Goal: Complete application form: Complete application form

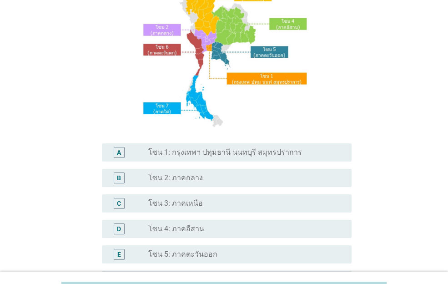
click at [187, 159] on div "A radio_button_unchecked โซน 1: กรุงเทพฯ ปทุมธานี นนทบุรี สมุทรปราการ" at bounding box center [227, 152] width 250 height 18
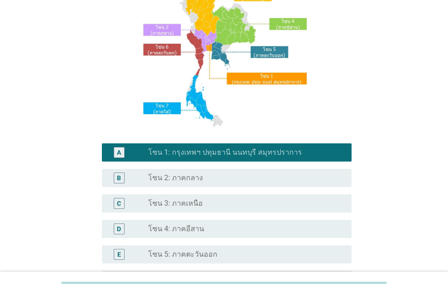
scroll to position [229, 0]
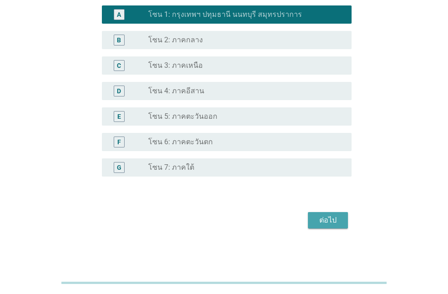
click at [330, 224] on div "ต่อไป" at bounding box center [327, 220] width 25 height 11
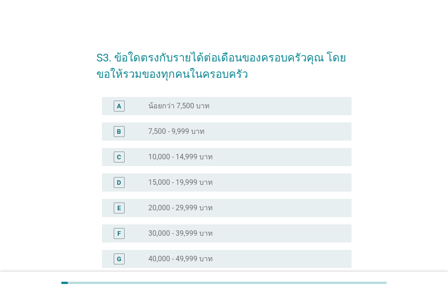
scroll to position [91, 0]
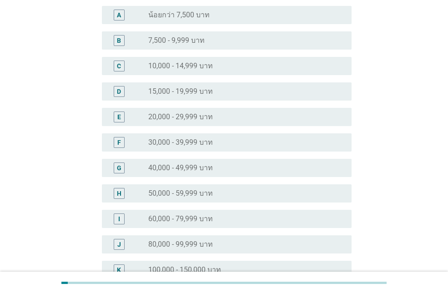
click at [176, 171] on label "40,000 - 49,999 บาท" at bounding box center [180, 167] width 65 height 9
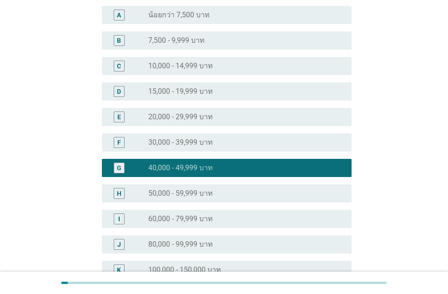
scroll to position [244, 0]
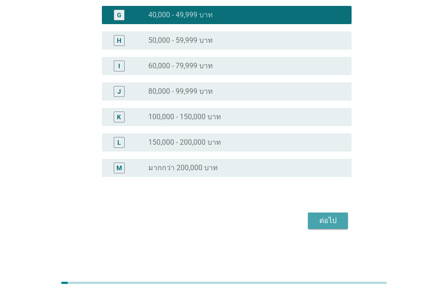
click at [331, 218] on div "ต่อไป" at bounding box center [327, 220] width 25 height 11
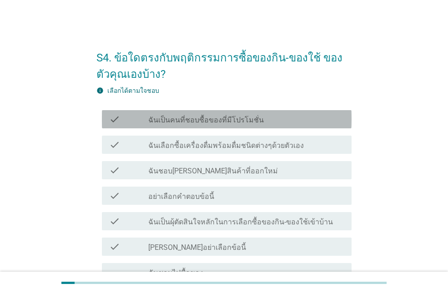
click at [199, 125] on div "check check_box_outline_blank ฉันเป็นคนที่ชอบซื้อของที่มีโปรโมชั่น" at bounding box center [227, 119] width 250 height 18
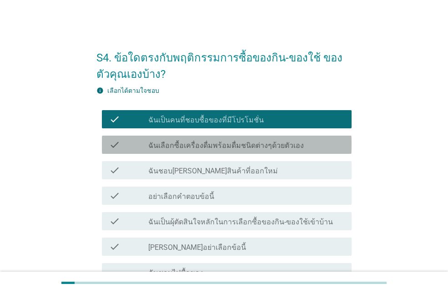
click at [200, 141] on label "ฉันเลือกซื้อเครื่องดื่มพร้อมดื่มชนิดต่างๆด้วยตัวเอง" at bounding box center [225, 145] width 155 height 9
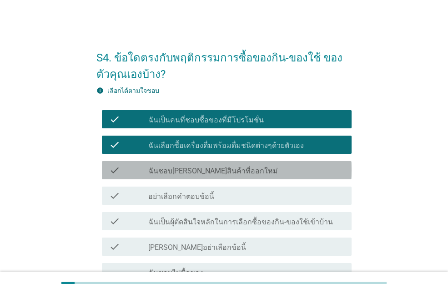
click at [191, 175] on label "ฉันชอบ[PERSON_NAME]สินค้าที่ออกใหม่" at bounding box center [213, 170] width 130 height 9
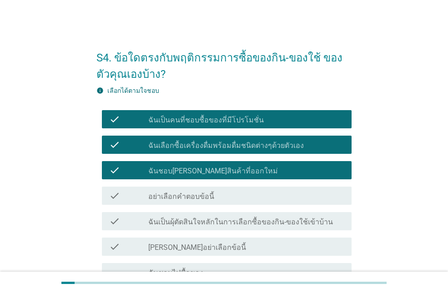
scroll to position [45, 0]
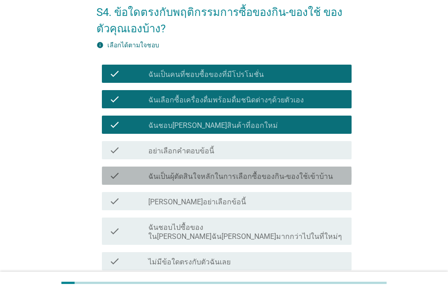
click at [160, 172] on label "ฉันเป็นผุ้ตัดสินใจหลักในการเลือกซื้อของกิน-ของใช้เข้าบ้าน" at bounding box center [240, 176] width 185 height 9
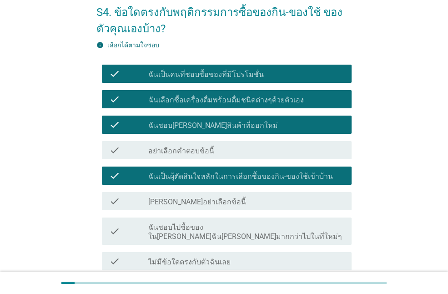
click at [186, 228] on label "ฉันชอบไปซื้อของใน[PERSON_NAME]ฉัน[PERSON_NAME]มากกว่าไปในที่ใหม่ๆ" at bounding box center [246, 232] width 196 height 18
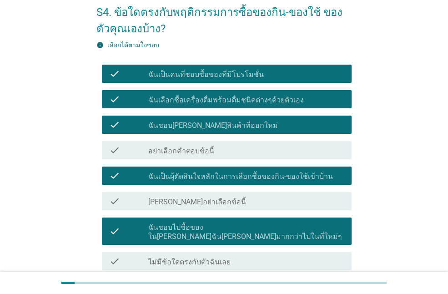
scroll to position [119, 0]
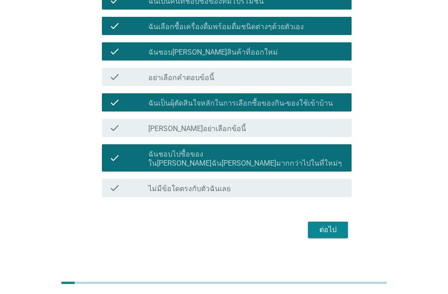
click at [320, 224] on div "ต่อไป" at bounding box center [327, 229] width 25 height 11
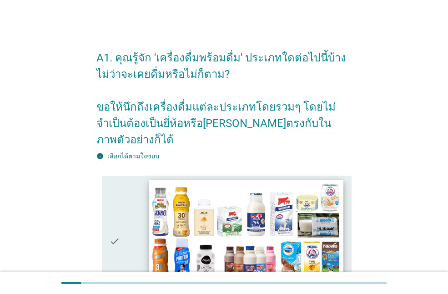
scroll to position [136, 0]
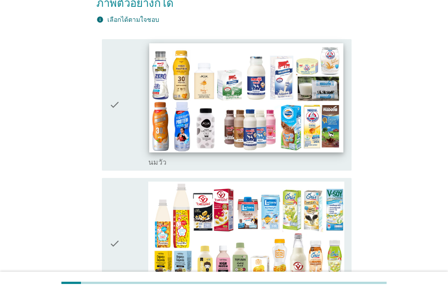
click at [212, 111] on img at bounding box center [246, 97] width 194 height 109
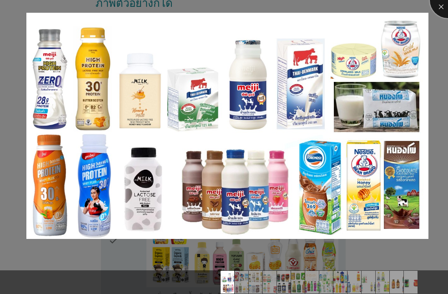
click at [442, 9] on div at bounding box center [448, 0] width 36 height 36
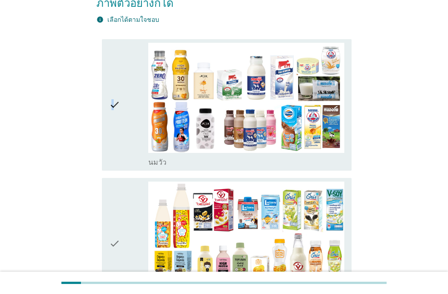
click at [113, 139] on icon "check" at bounding box center [114, 105] width 11 height 124
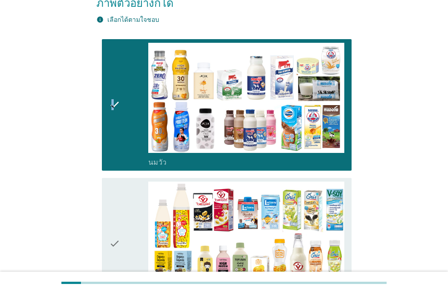
scroll to position [273, 0]
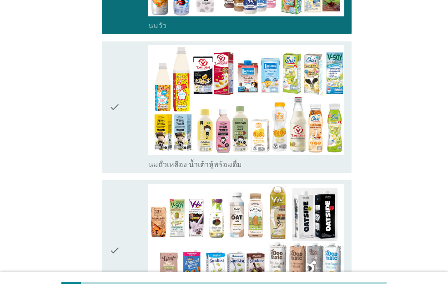
click at [115, 137] on icon "check" at bounding box center [114, 107] width 11 height 124
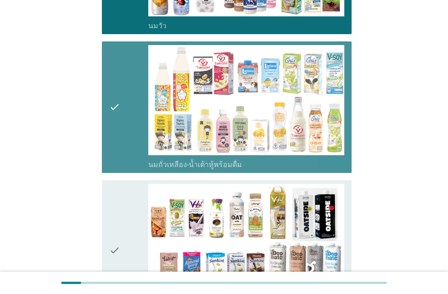
scroll to position [409, 0]
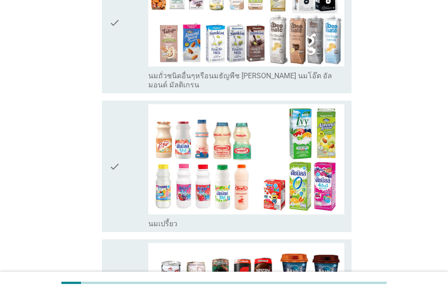
click at [120, 164] on icon "check" at bounding box center [114, 166] width 11 height 124
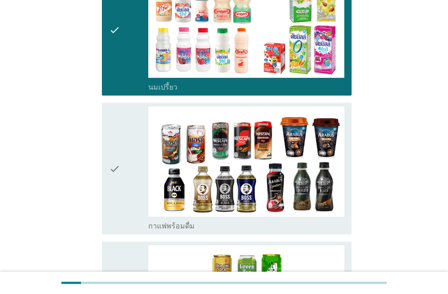
click at [119, 159] on icon "check" at bounding box center [114, 168] width 11 height 124
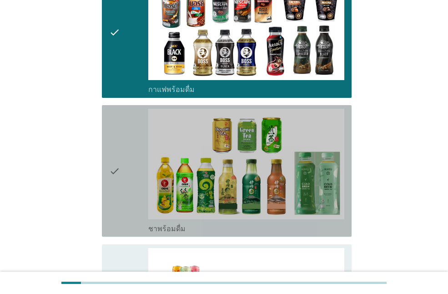
click at [120, 152] on icon "check" at bounding box center [114, 171] width 11 height 124
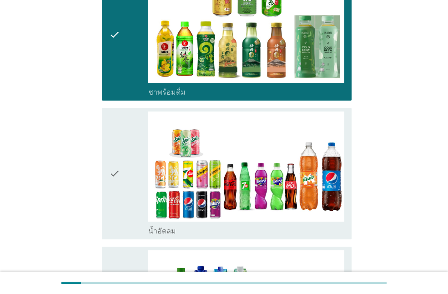
click at [120, 152] on icon "check" at bounding box center [114, 173] width 11 height 124
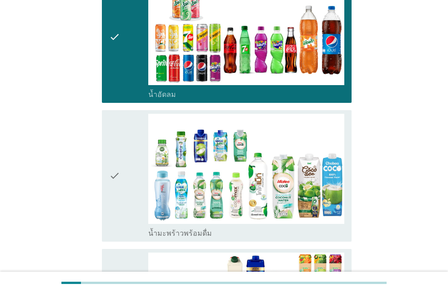
click at [118, 159] on icon "check" at bounding box center [114, 176] width 11 height 124
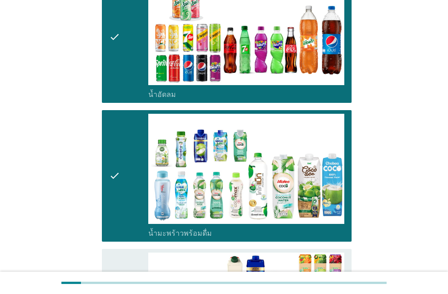
scroll to position [1182, 0]
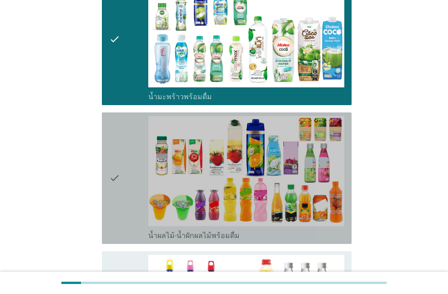
click at [116, 173] on icon "check" at bounding box center [114, 178] width 11 height 124
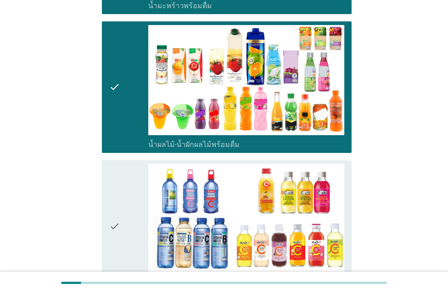
scroll to position [1409, 0]
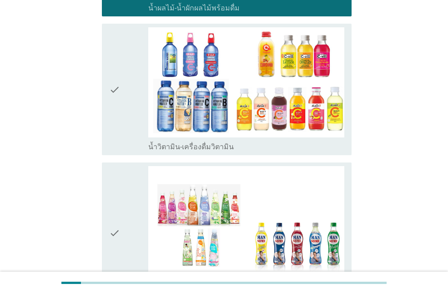
click at [115, 183] on icon "check" at bounding box center [114, 232] width 11 height 133
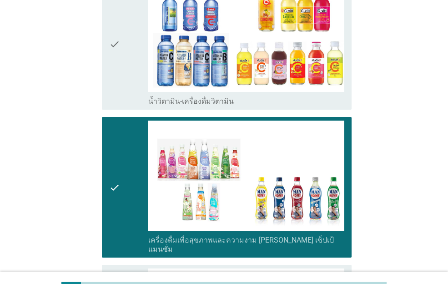
click at [122, 158] on div "check" at bounding box center [128, 186] width 39 height 133
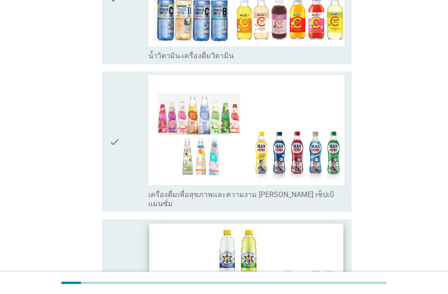
scroll to position [1546, 0]
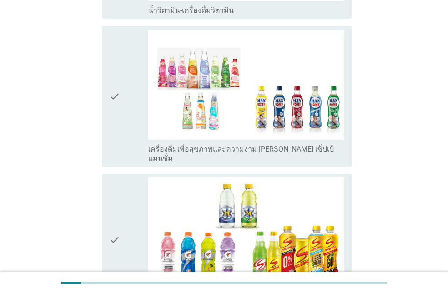
click at [121, 206] on div "check" at bounding box center [128, 239] width 39 height 124
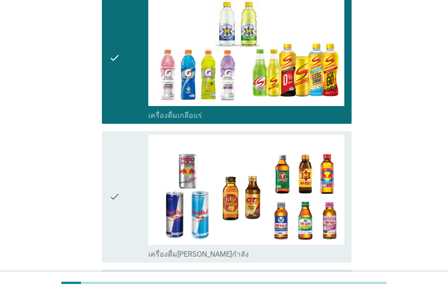
click at [123, 188] on div "check" at bounding box center [128, 197] width 39 height 124
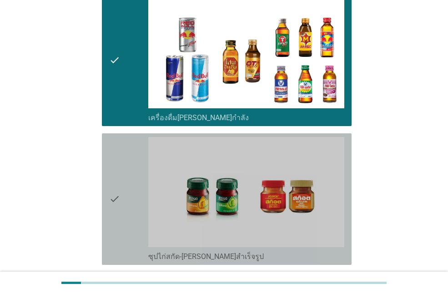
click at [127, 187] on div "check" at bounding box center [128, 199] width 39 height 124
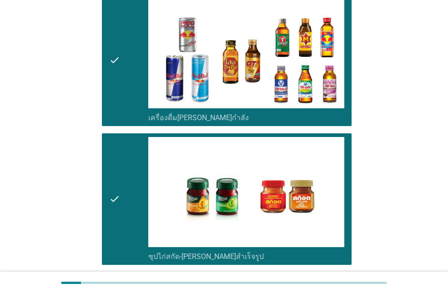
scroll to position [1932, 0]
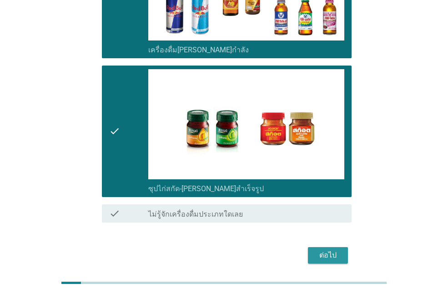
click at [333, 250] on div "ต่อไป" at bounding box center [327, 255] width 25 height 11
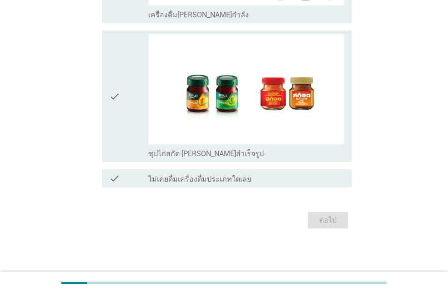
scroll to position [0, 0]
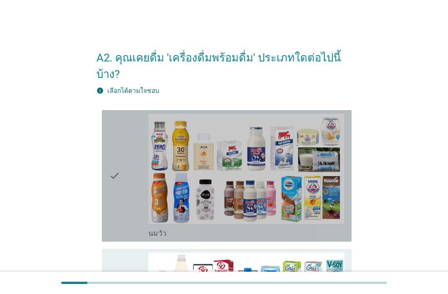
click at [117, 183] on icon "check" at bounding box center [114, 176] width 11 height 124
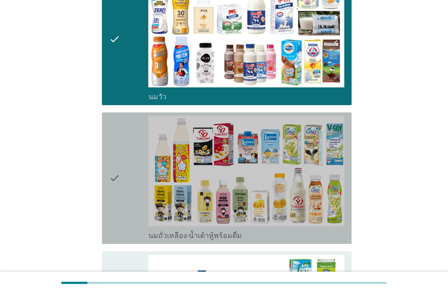
click at [121, 176] on div "check" at bounding box center [128, 178] width 39 height 124
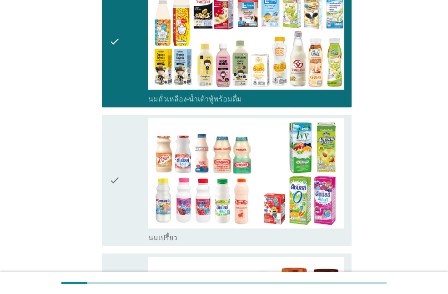
click at [122, 173] on div "check" at bounding box center [128, 180] width 39 height 124
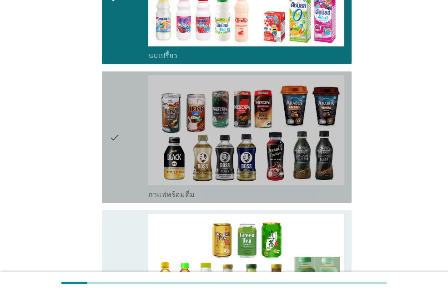
click at [122, 175] on div "check" at bounding box center [128, 137] width 39 height 124
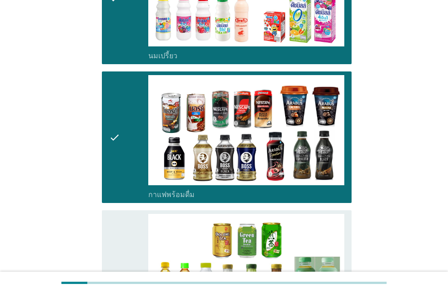
click at [127, 241] on div "check" at bounding box center [128, 276] width 39 height 124
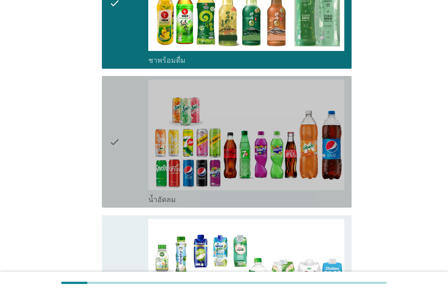
click at [117, 139] on icon "check" at bounding box center [114, 142] width 11 height 124
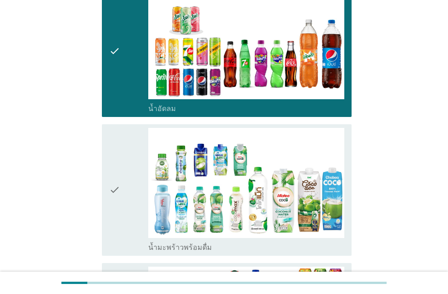
click at [115, 179] on icon "check" at bounding box center [114, 190] width 11 height 124
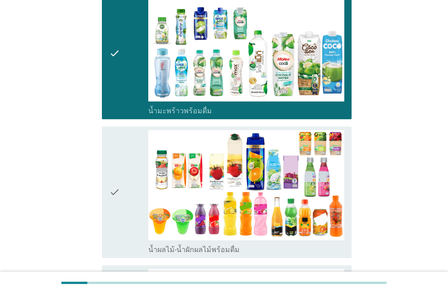
click at [118, 192] on icon "check" at bounding box center [114, 192] width 11 height 124
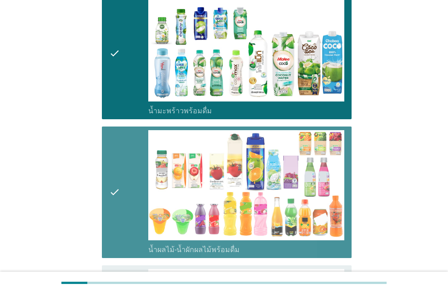
scroll to position [1137, 0]
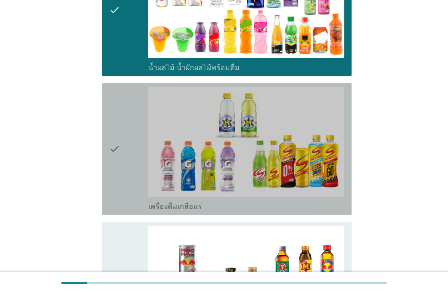
click at [118, 195] on div "check check_box_outline_blank เครื่องดื่มเกลือแร่" at bounding box center [227, 148] width 250 height 131
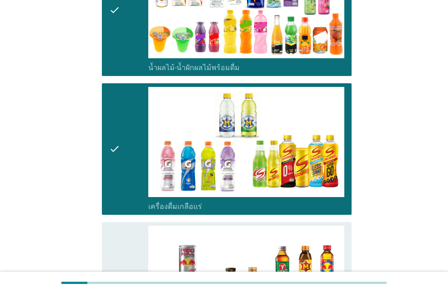
drag, startPoint x: 124, startPoint y: 240, endPoint x: 120, endPoint y: 241, distance: 4.6
click at [124, 240] on div "check" at bounding box center [128, 288] width 39 height 124
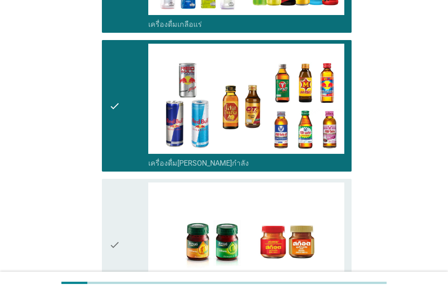
scroll to position [1409, 0]
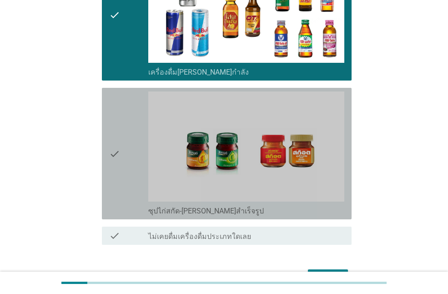
click at [126, 163] on div "check" at bounding box center [128, 153] width 39 height 124
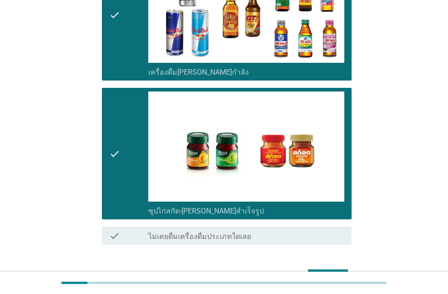
click at [329, 272] on div "ต่อไป" at bounding box center [327, 277] width 25 height 11
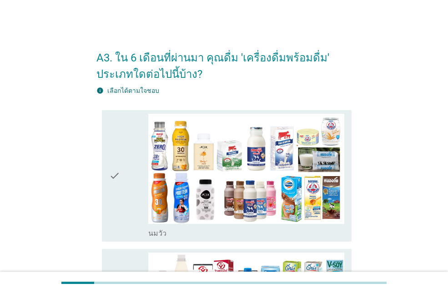
scroll to position [91, 0]
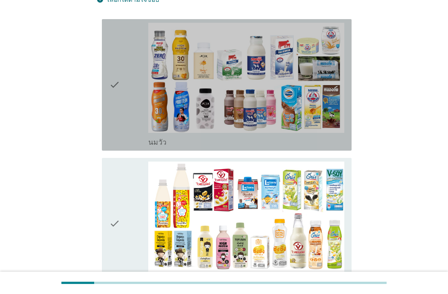
click at [125, 121] on div "check" at bounding box center [128, 85] width 39 height 124
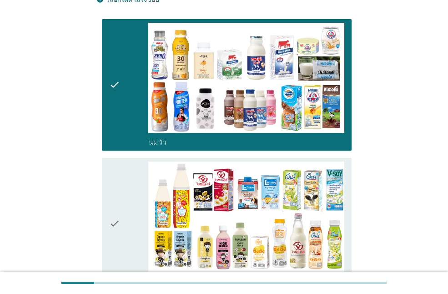
click at [120, 209] on icon "check" at bounding box center [114, 223] width 11 height 124
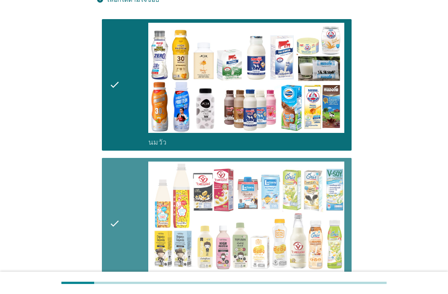
scroll to position [273, 0]
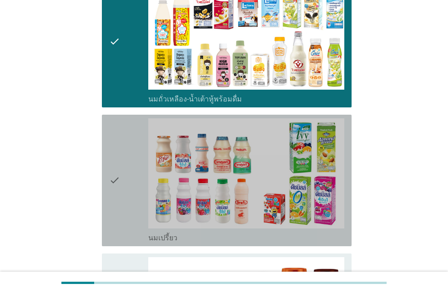
click at [126, 196] on div "check" at bounding box center [128, 180] width 39 height 124
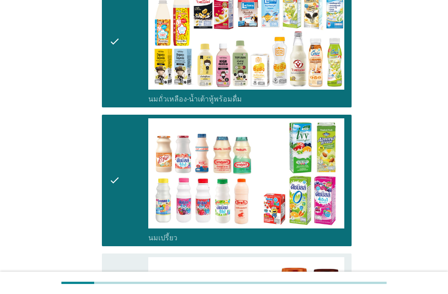
scroll to position [455, 0]
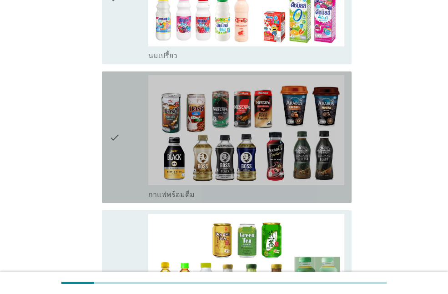
click at [125, 165] on div "check" at bounding box center [128, 137] width 39 height 124
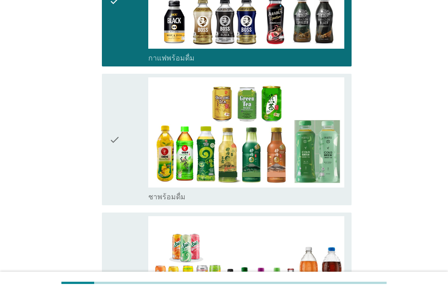
click at [121, 168] on div "check" at bounding box center [128, 139] width 39 height 124
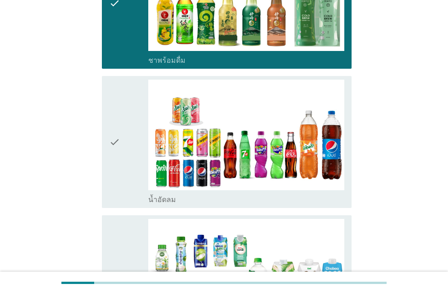
click at [124, 168] on div "check" at bounding box center [128, 142] width 39 height 124
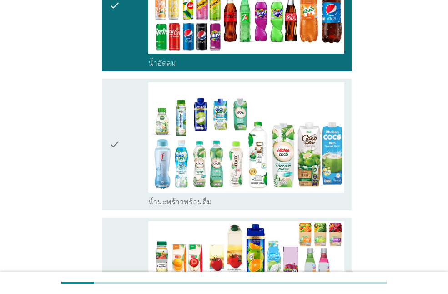
click at [124, 170] on div "check" at bounding box center [128, 144] width 39 height 124
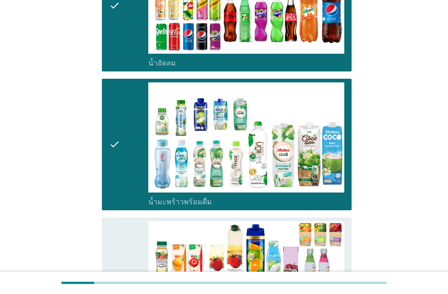
scroll to position [1000, 0]
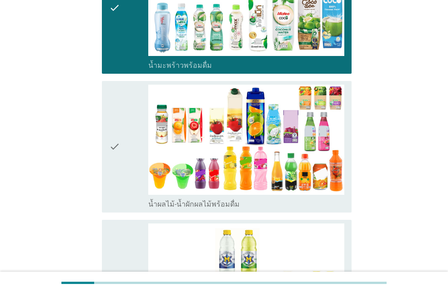
click at [121, 188] on div "check" at bounding box center [128, 147] width 39 height 124
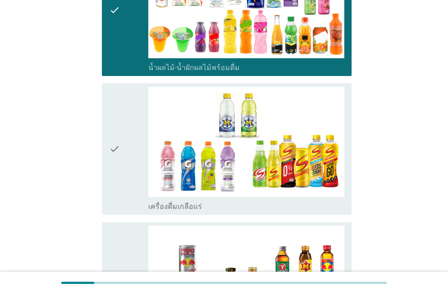
click at [123, 187] on div "check" at bounding box center [128, 149] width 39 height 124
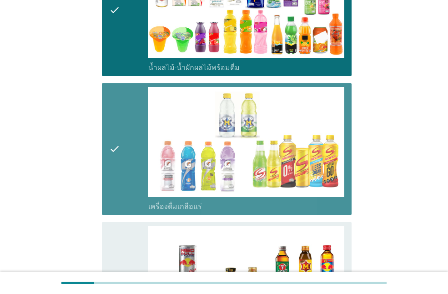
scroll to position [1273, 0]
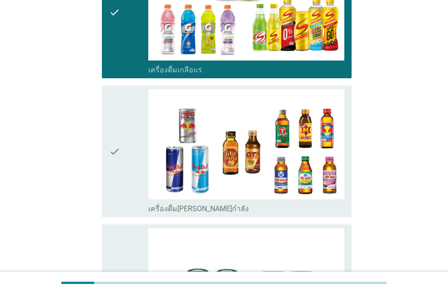
click at [126, 186] on div "check" at bounding box center [128, 151] width 39 height 124
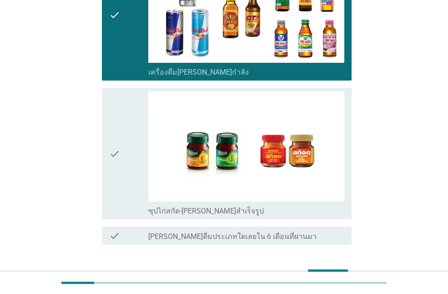
click at [127, 187] on div "check" at bounding box center [128, 153] width 39 height 124
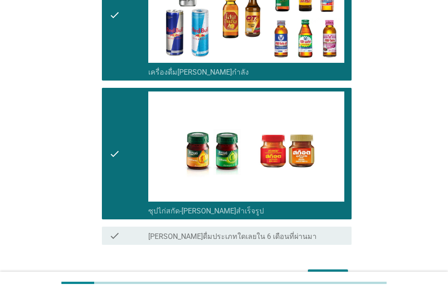
scroll to position [1467, 0]
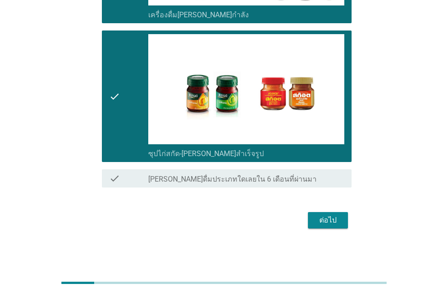
click at [328, 221] on div "ต่อไป" at bounding box center [327, 220] width 25 height 11
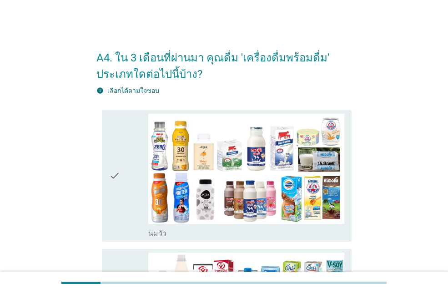
scroll to position [45, 0]
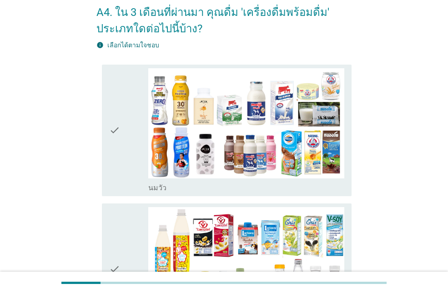
click at [122, 158] on div "check" at bounding box center [128, 130] width 39 height 124
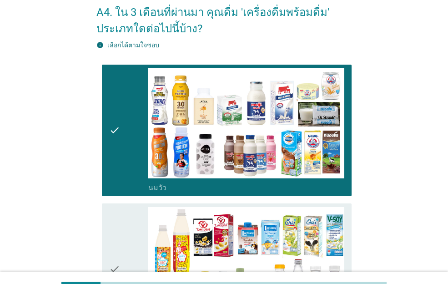
click at [119, 229] on icon "check" at bounding box center [114, 269] width 11 height 124
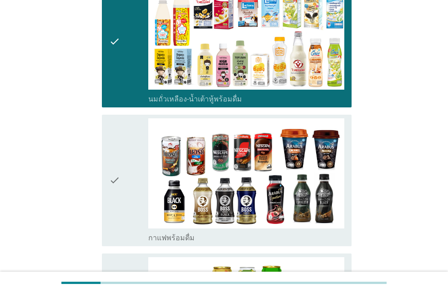
click at [123, 204] on div "check" at bounding box center [128, 180] width 39 height 124
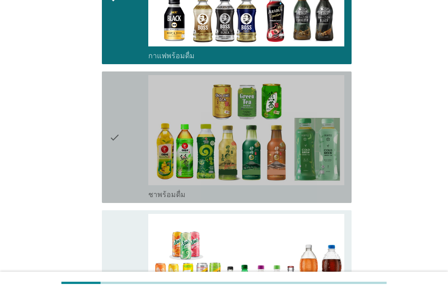
click at [127, 183] on div "check" at bounding box center [128, 137] width 39 height 124
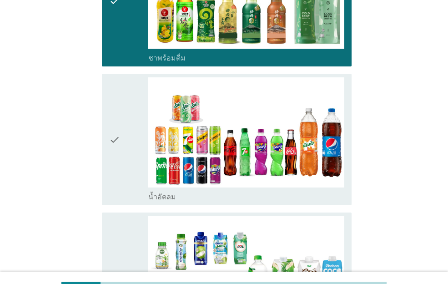
click at [129, 185] on div "check" at bounding box center [128, 139] width 39 height 124
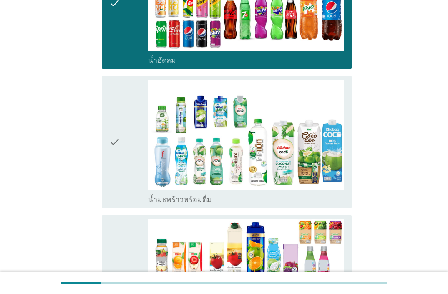
click at [133, 190] on div "check" at bounding box center [128, 142] width 39 height 124
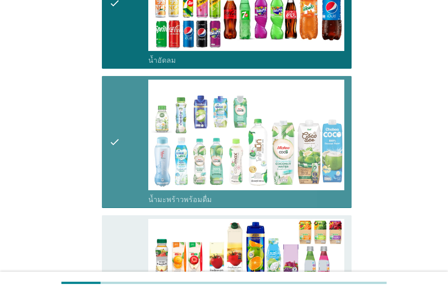
scroll to position [864, 0]
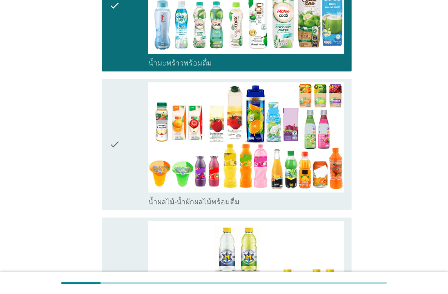
click at [133, 188] on div "check" at bounding box center [128, 144] width 39 height 124
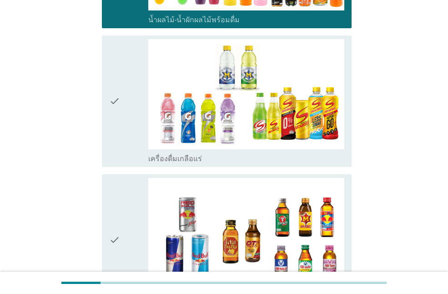
click at [129, 146] on div "check" at bounding box center [128, 101] width 39 height 124
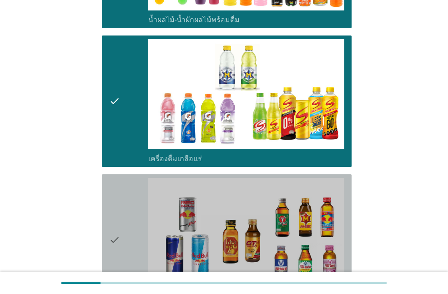
click at [129, 217] on div "check" at bounding box center [128, 240] width 39 height 124
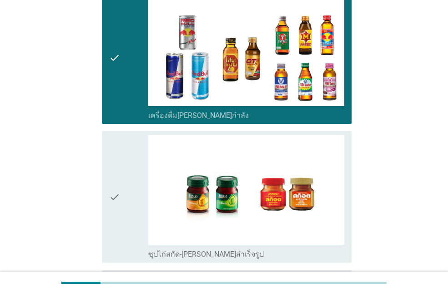
scroll to position [1328, 0]
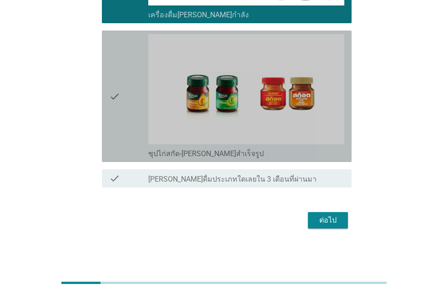
drag, startPoint x: 127, startPoint y: 115, endPoint x: 303, endPoint y: 150, distance: 179.4
click at [127, 115] on div "check" at bounding box center [128, 96] width 39 height 124
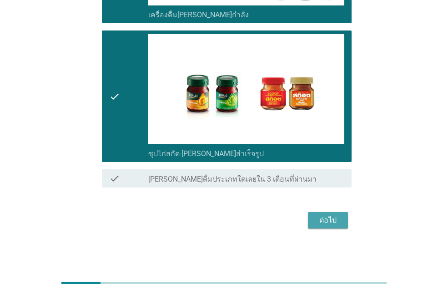
click at [333, 220] on div "ต่อไป" at bounding box center [327, 220] width 25 height 11
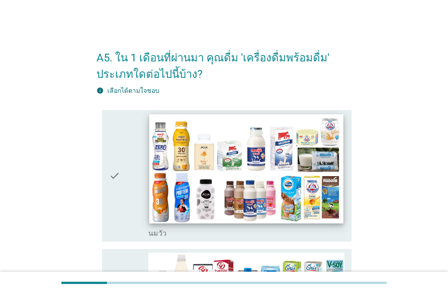
scroll to position [91, 0]
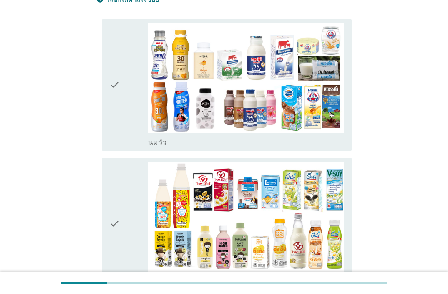
click at [121, 140] on div "check" at bounding box center [128, 85] width 39 height 124
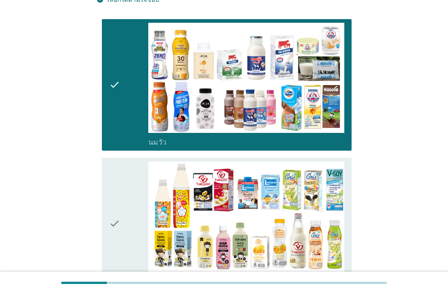
scroll to position [227, 0]
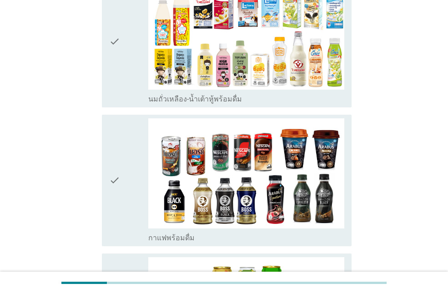
click at [125, 172] on div "check" at bounding box center [128, 180] width 39 height 124
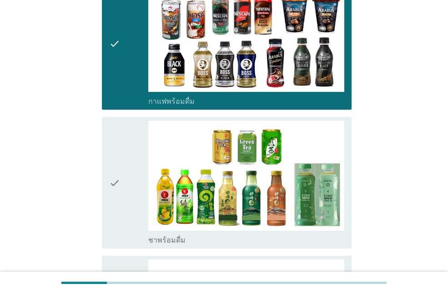
click at [122, 171] on div "check" at bounding box center [128, 182] width 39 height 124
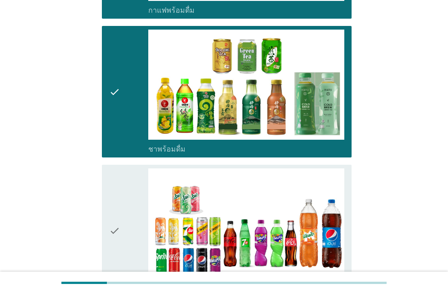
scroll to position [591, 0]
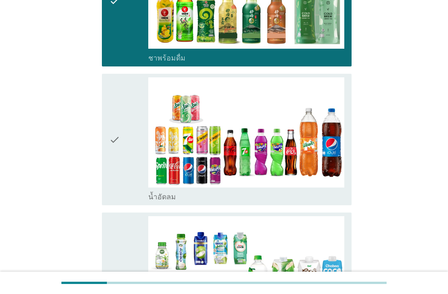
click at [122, 153] on div "check" at bounding box center [128, 139] width 39 height 124
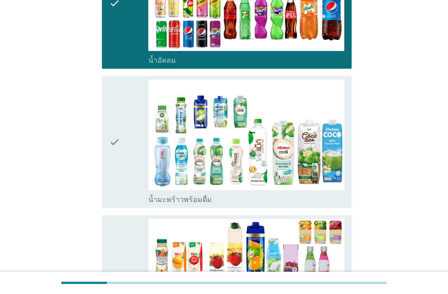
click at [124, 162] on div "check" at bounding box center [128, 142] width 39 height 124
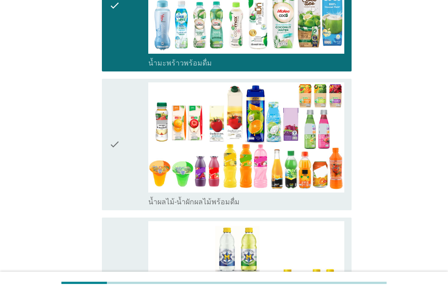
scroll to position [955, 0]
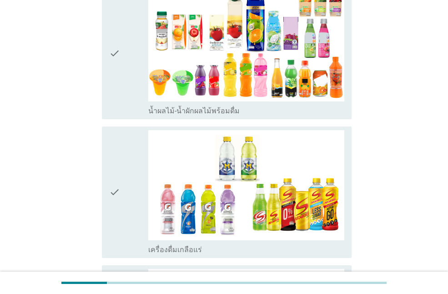
click at [133, 105] on div "check" at bounding box center [128, 53] width 39 height 124
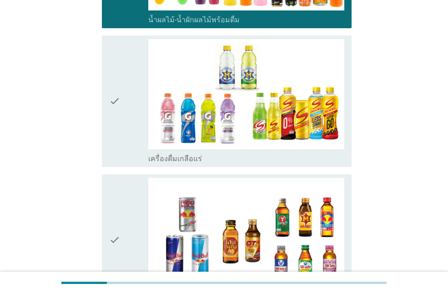
scroll to position [1182, 0]
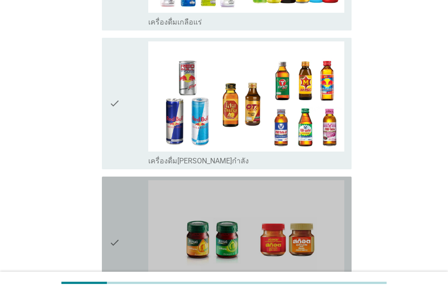
click at [129, 215] on div "check" at bounding box center [128, 242] width 39 height 124
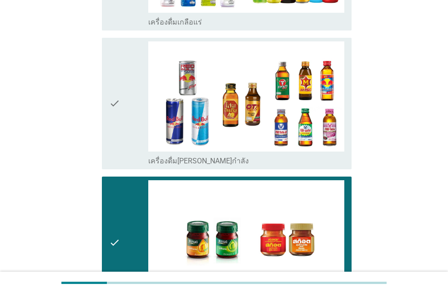
scroll to position [1319, 0]
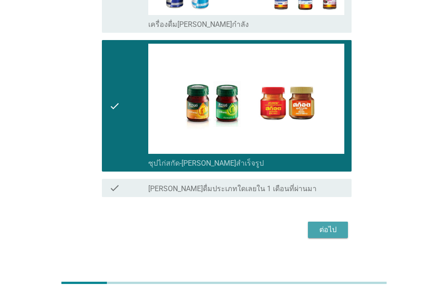
click at [325, 232] on div "ต่อไป" at bounding box center [327, 229] width 25 height 11
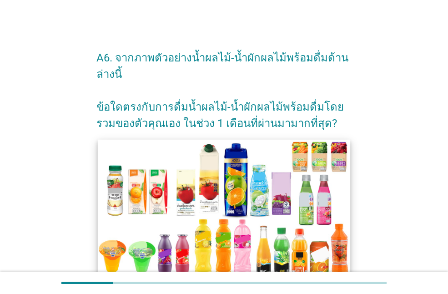
scroll to position [182, 0]
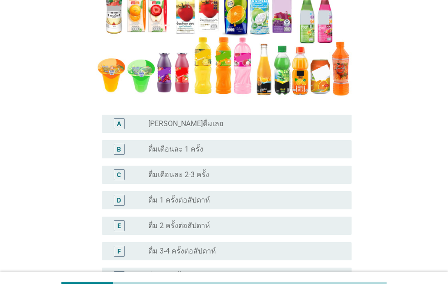
click at [179, 226] on label "ดื่ม 2 ครั้งต่อสัปดาห์" at bounding box center [179, 225] width 62 height 9
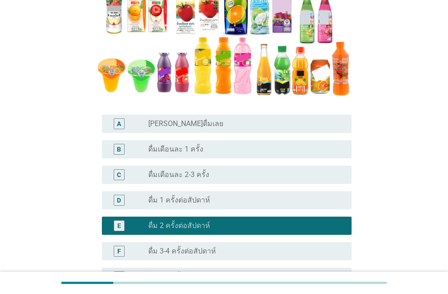
scroll to position [318, 0]
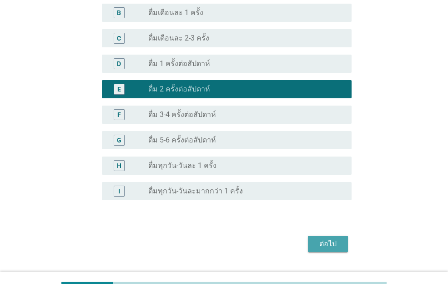
click at [331, 245] on div "ต่อไป" at bounding box center [327, 243] width 25 height 11
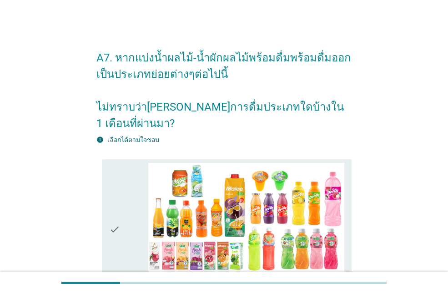
scroll to position [136, 0]
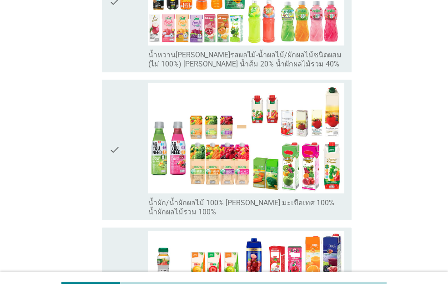
click at [125, 155] on div "check" at bounding box center [128, 149] width 39 height 133
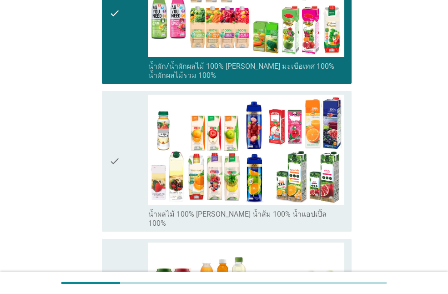
click at [129, 181] on div "check" at bounding box center [128, 161] width 39 height 133
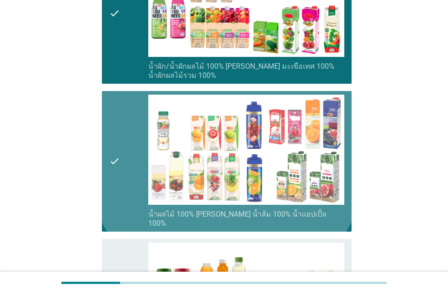
scroll to position [546, 0]
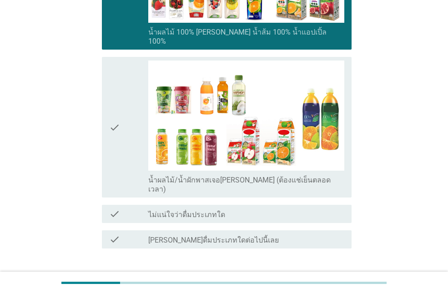
click at [131, 138] on div "check" at bounding box center [128, 126] width 39 height 133
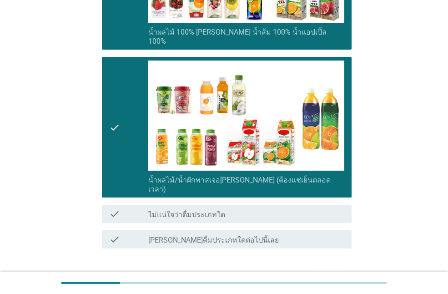
click at [333, 276] on div "ต่อไป" at bounding box center [327, 281] width 25 height 11
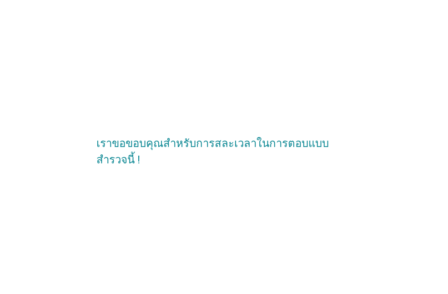
scroll to position [0, 0]
